Goal: Communication & Community: Answer question/provide support

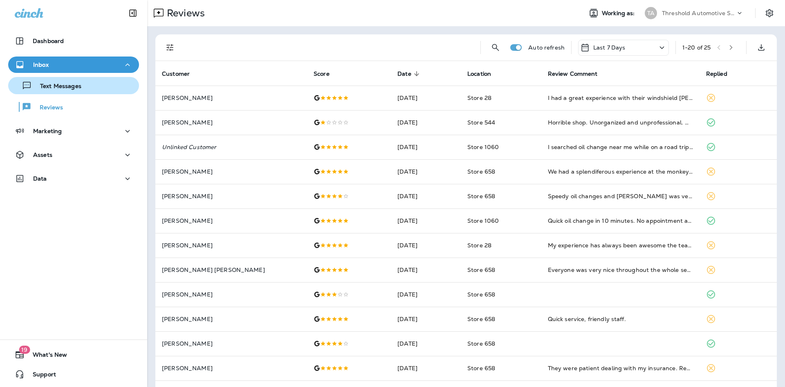
click at [59, 86] on p "Text Messages" at bounding box center [56, 87] width 49 height 8
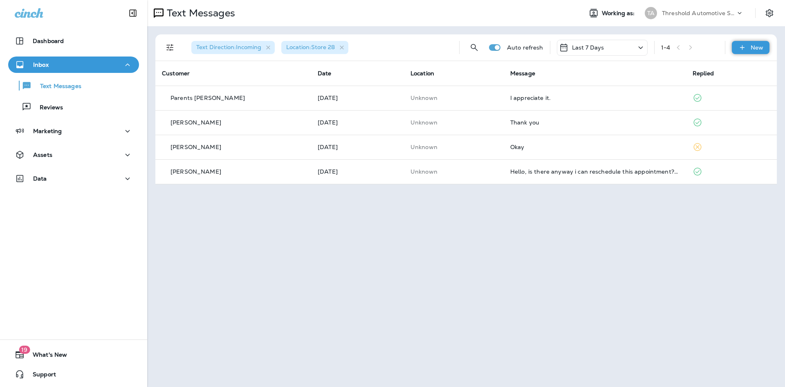
click at [753, 46] on p "New" at bounding box center [757, 47] width 13 height 7
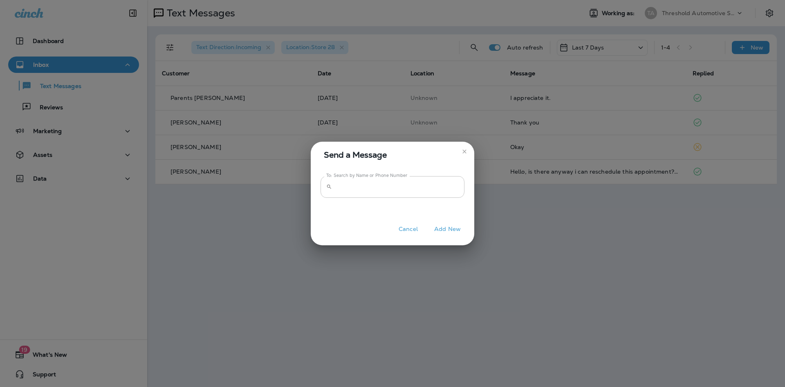
click at [380, 189] on input "To: Search by Name or Phone Number" at bounding box center [399, 187] width 129 height 22
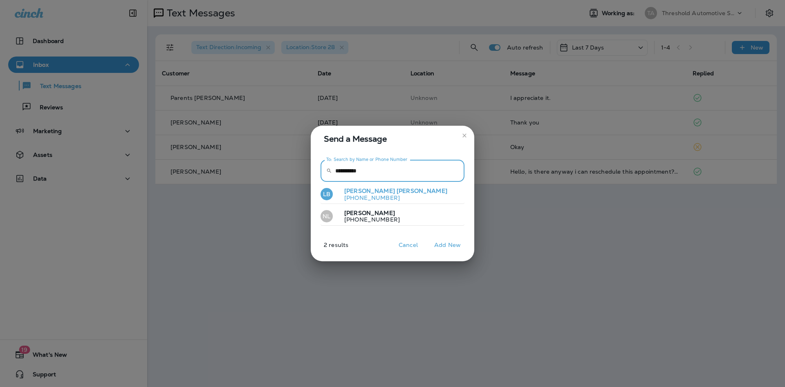
type input "**********"
click at [397, 189] on span "[PERSON_NAME]" at bounding box center [422, 190] width 51 height 7
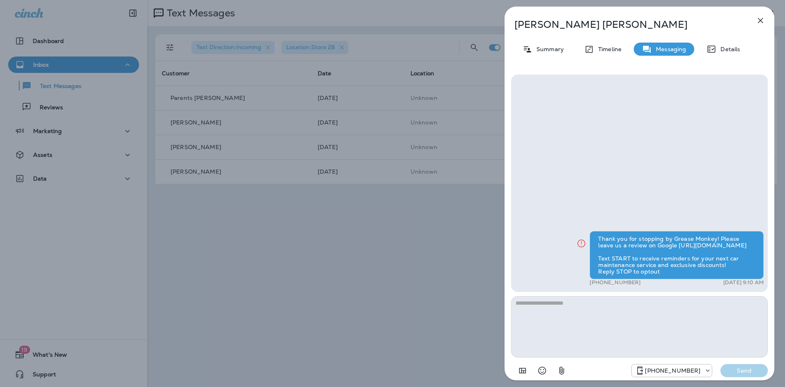
click at [582, 348] on textarea at bounding box center [639, 326] width 257 height 61
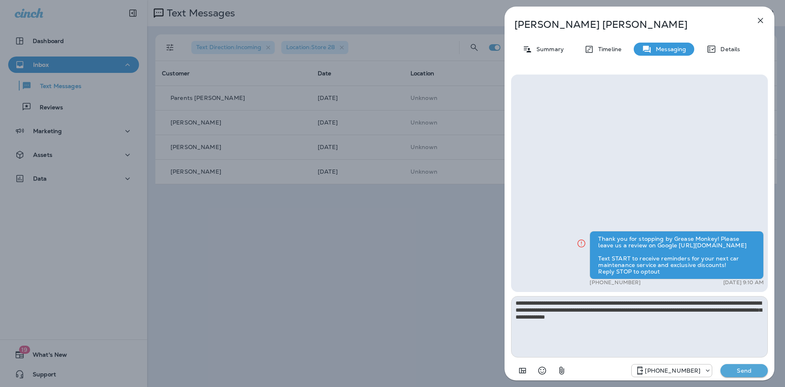
type textarea "**********"
click at [735, 367] on p "Send" at bounding box center [744, 370] width 34 height 7
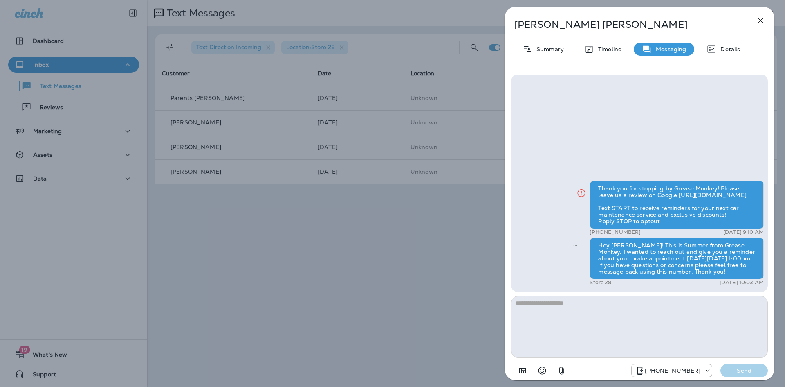
click at [336, 214] on div "[PERSON_NAME] Summary Timeline Messaging Details Thank you for stopping by Grea…" at bounding box center [392, 193] width 785 height 387
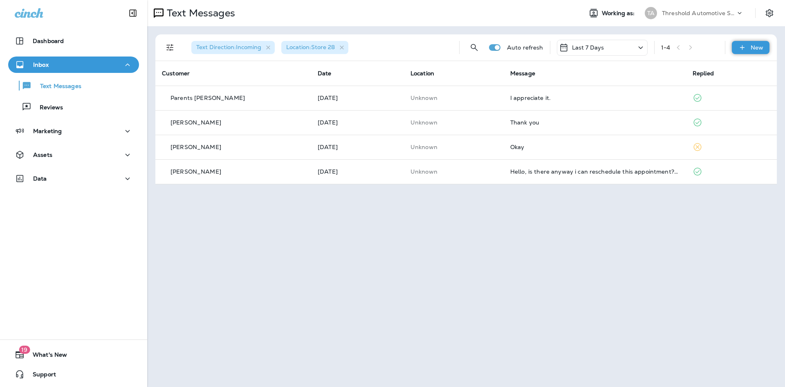
click at [758, 47] on p "New" at bounding box center [757, 47] width 13 height 7
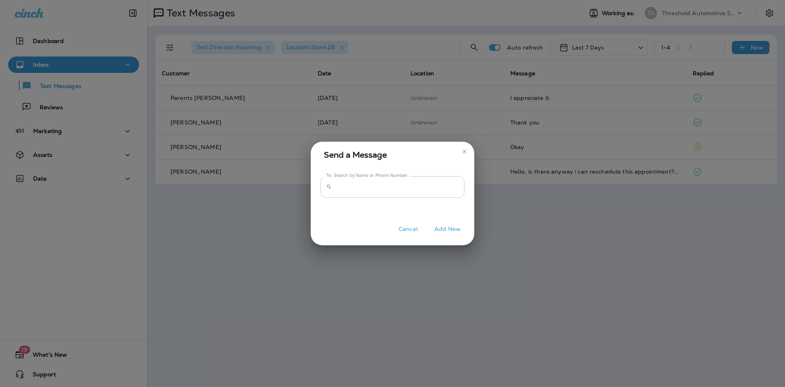
click at [405, 190] on input "To: Search by Name or Phone Number" at bounding box center [399, 187] width 129 height 22
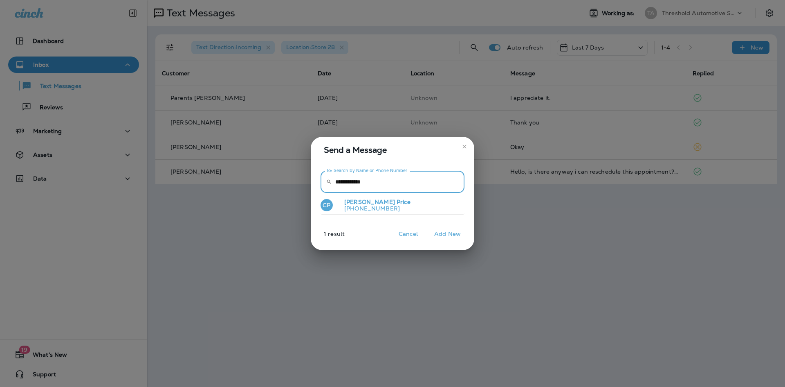
type input "**********"
click at [397, 203] on span "Price" at bounding box center [404, 201] width 14 height 7
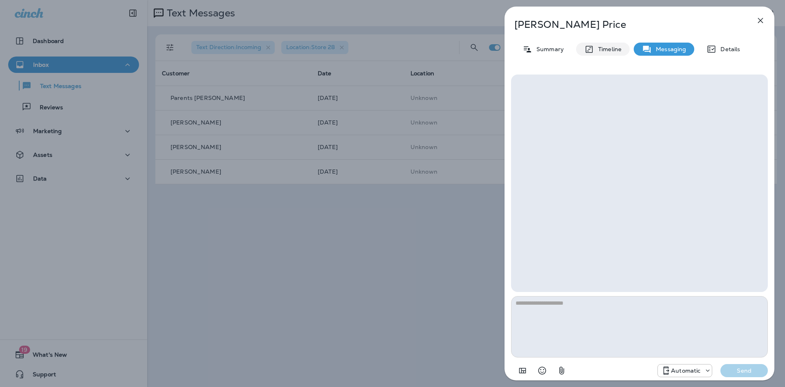
click at [599, 45] on div "Timeline" at bounding box center [603, 49] width 54 height 13
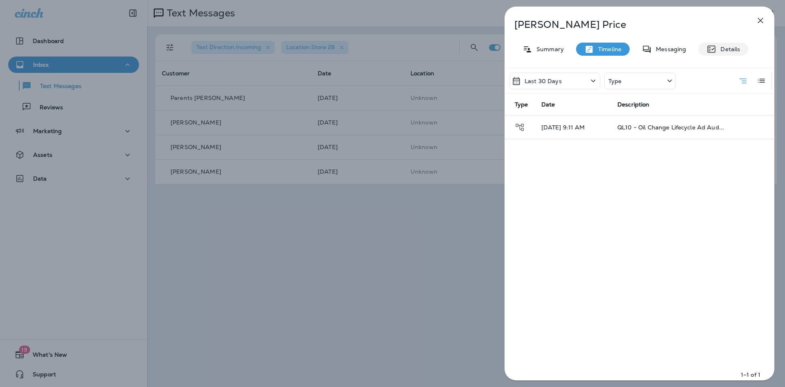
click at [719, 47] on p "Details" at bounding box center [729, 49] width 24 height 7
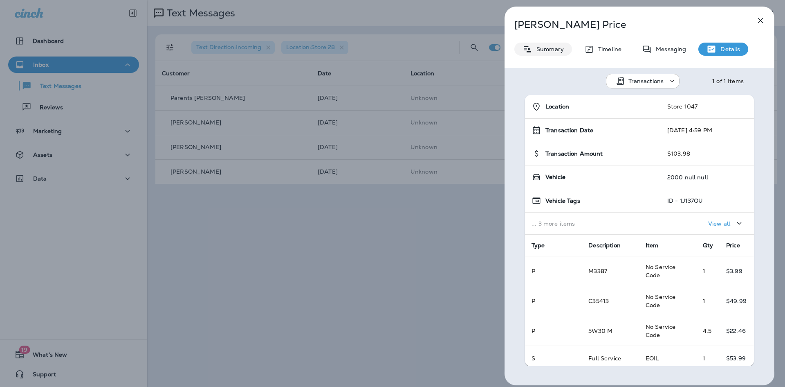
click at [540, 55] on div "Summary" at bounding box center [544, 49] width 58 height 13
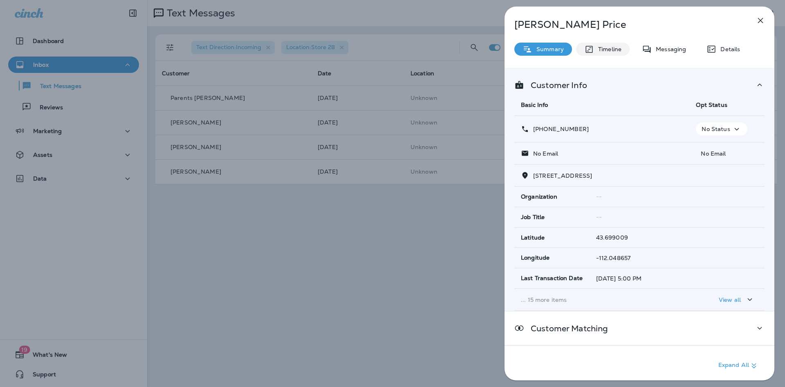
click at [615, 50] on p "Timeline" at bounding box center [607, 49] width 27 height 7
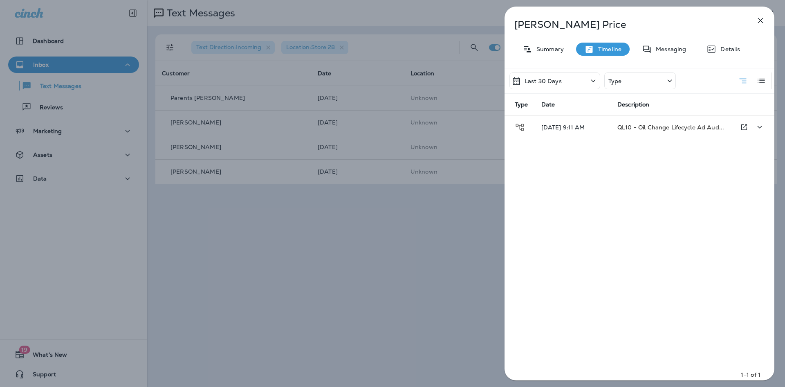
click at [599, 130] on p "[DATE] 9:11 AM" at bounding box center [573, 127] width 63 height 7
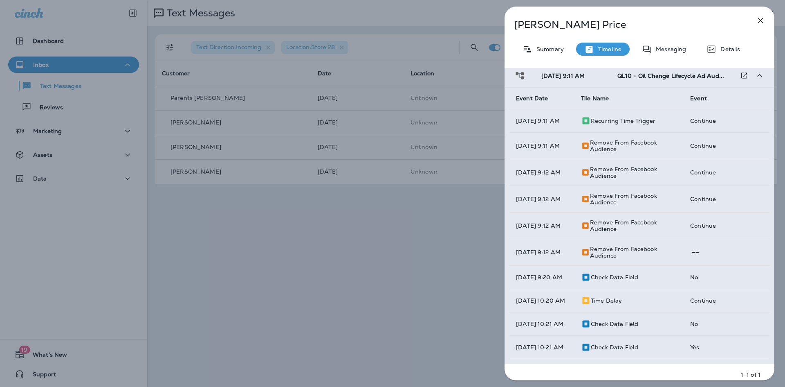
scroll to position [71, 0]
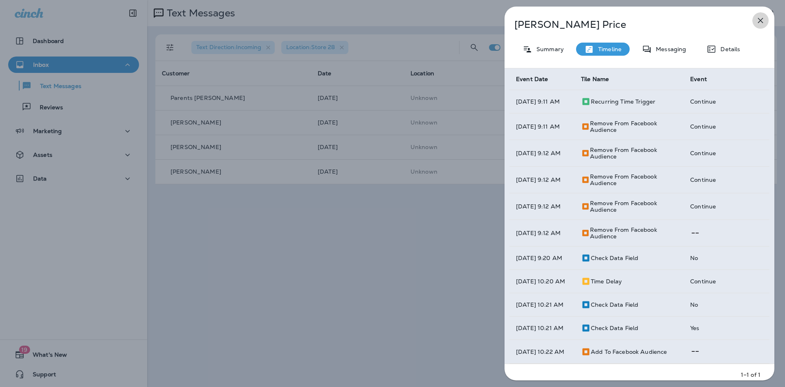
click at [756, 24] on button "button" at bounding box center [761, 20] width 16 height 16
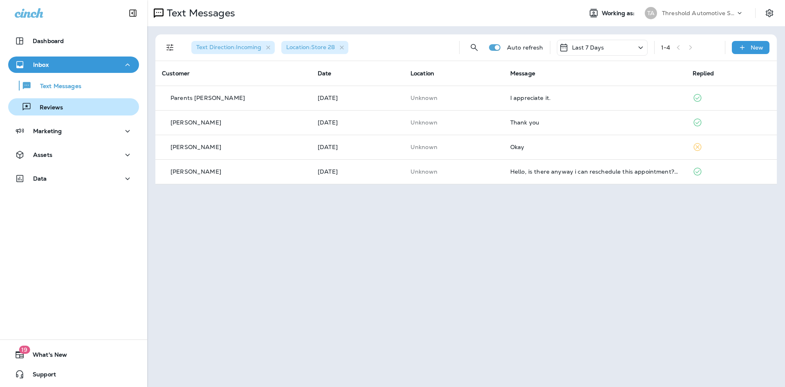
click at [81, 110] on div "Reviews" at bounding box center [73, 107] width 124 height 12
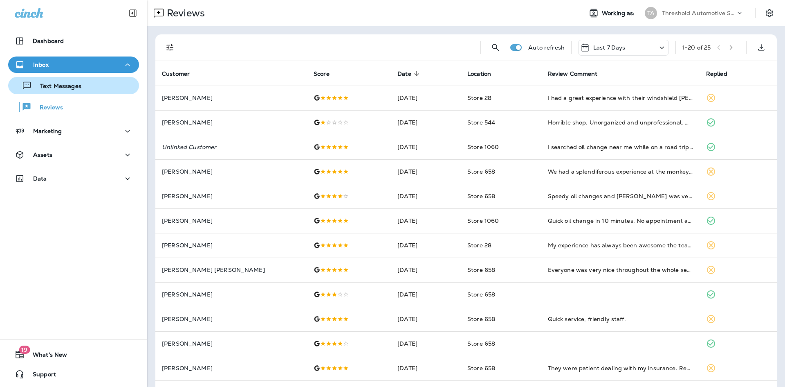
click at [97, 87] on div "Text Messages" at bounding box center [73, 85] width 124 height 12
